Goal: Transaction & Acquisition: Purchase product/service

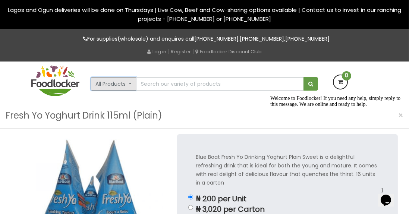
click at [127, 84] on button "All Products" at bounding box center [114, 83] width 46 height 13
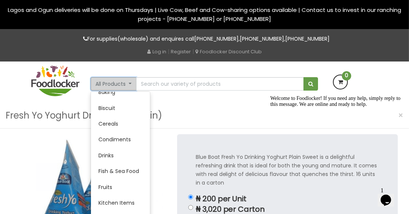
scroll to position [41, 0]
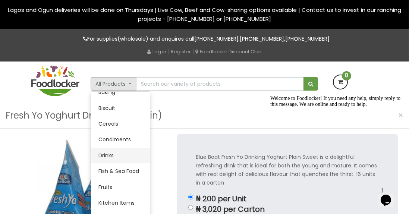
click at [118, 156] on link "Drinks" at bounding box center [120, 156] width 59 height 16
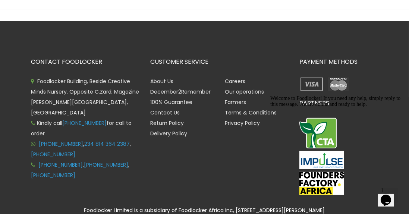
scroll to position [318, 0]
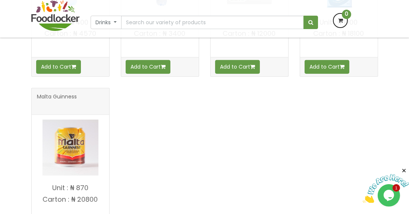
scroll to position [429, 0]
